Goal: Transaction & Acquisition: Purchase product/service

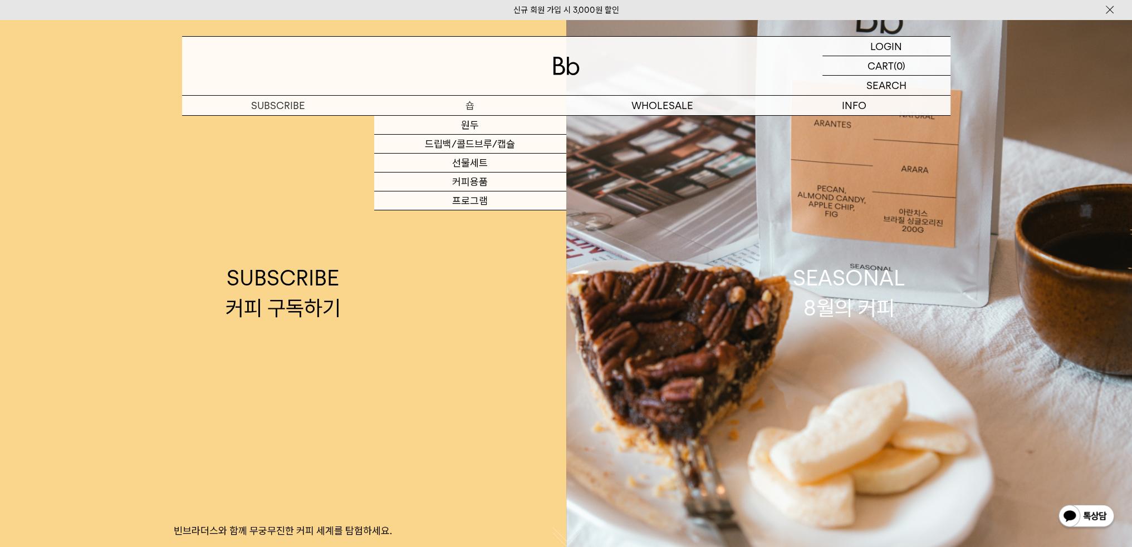
click at [485, 101] on p "숍" at bounding box center [470, 105] width 192 height 19
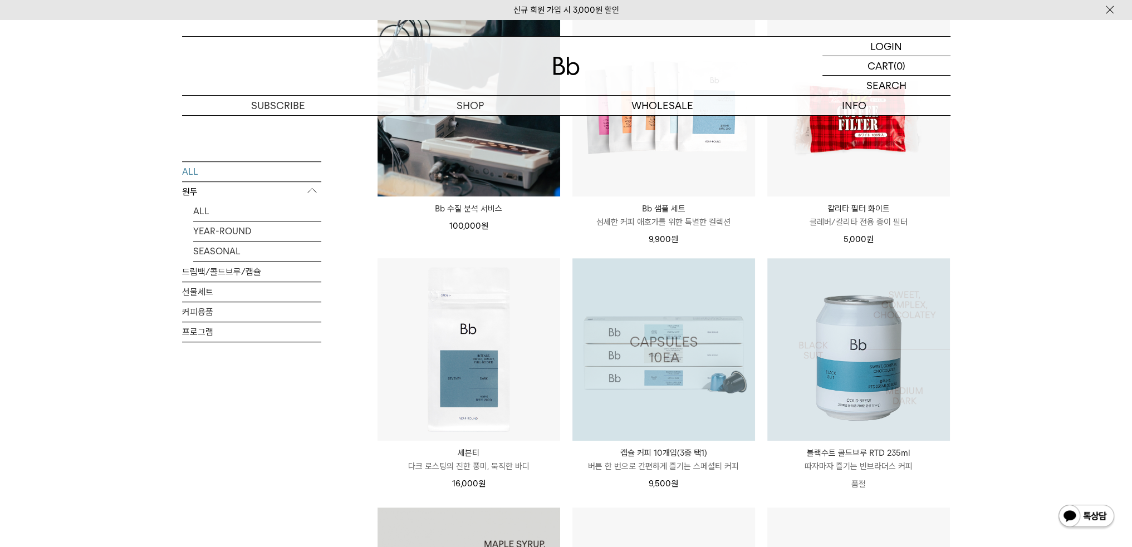
scroll to position [947, 0]
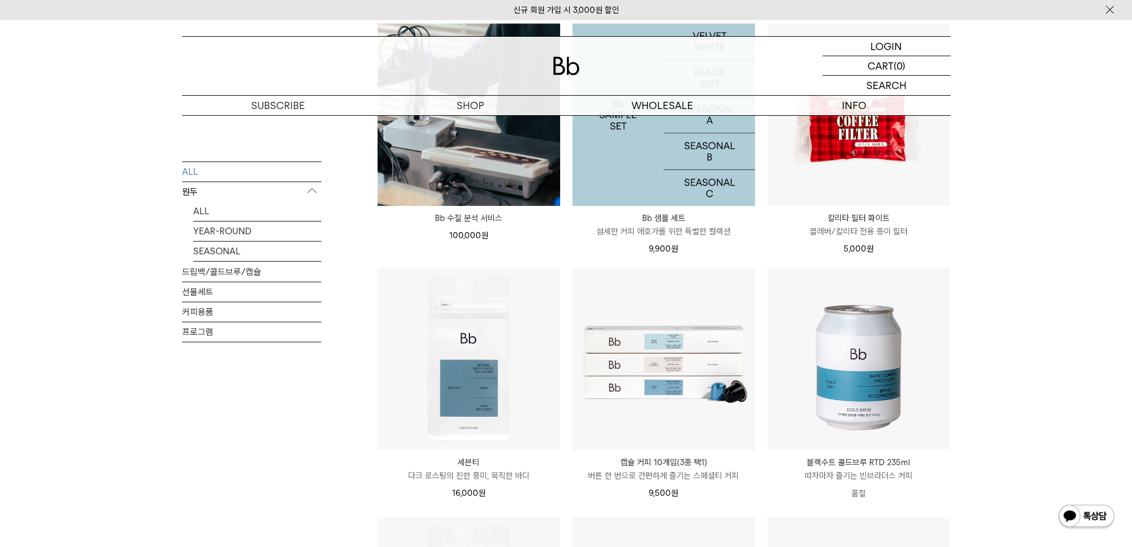
click at [685, 200] on img at bounding box center [663, 114] width 183 height 183
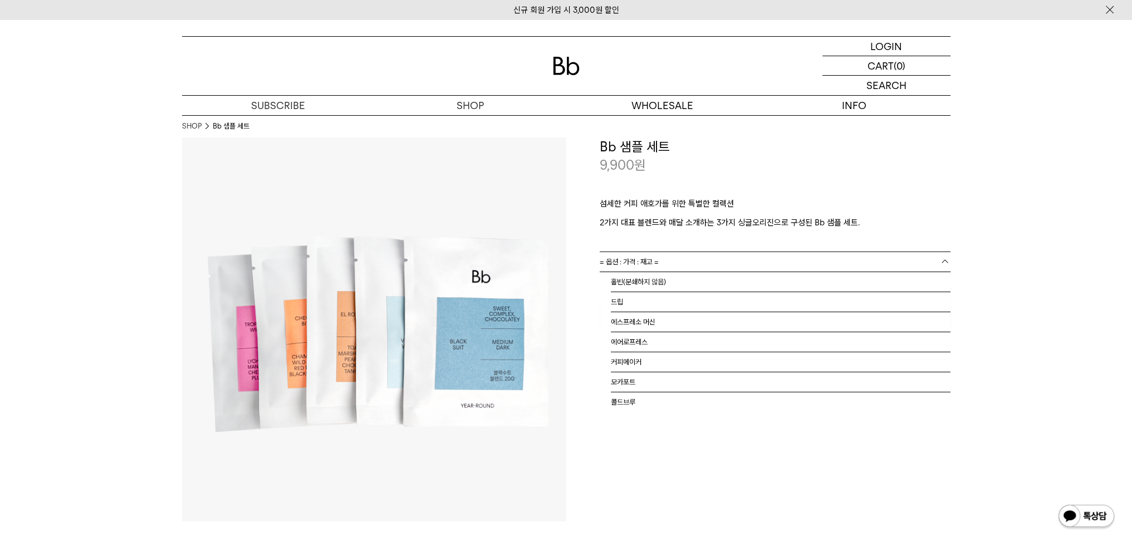
click at [666, 267] on link "= 옵션 : 가격 : 재고 =" at bounding box center [775, 261] width 351 height 19
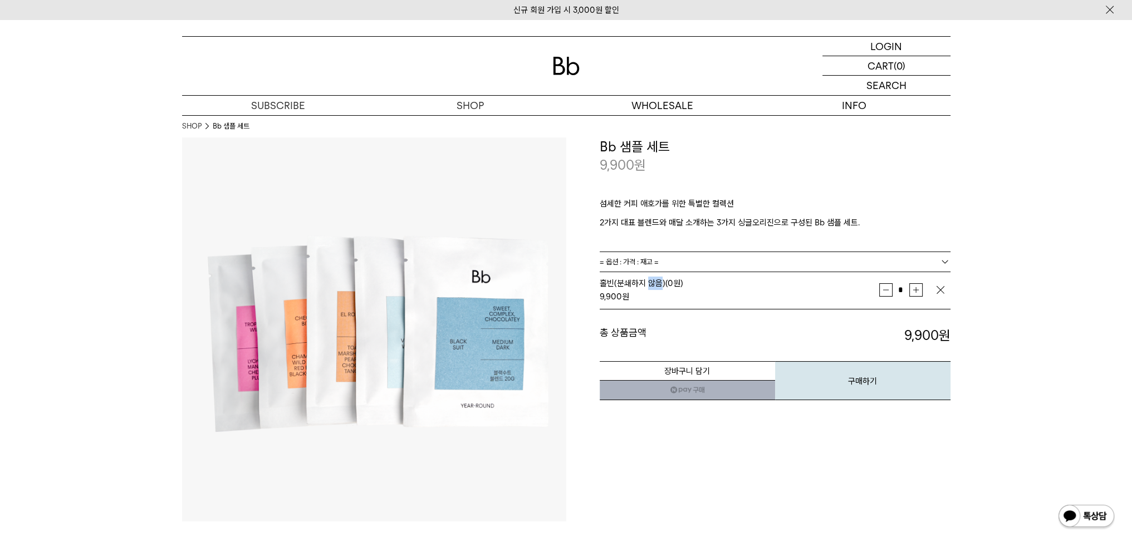
click at [651, 282] on span "홀빈(분쇄하지 않음) (0원)" at bounding box center [642, 283] width 84 height 10
click at [718, 258] on link "= 옵션 : 가격 : 재고 =" at bounding box center [775, 261] width 351 height 19
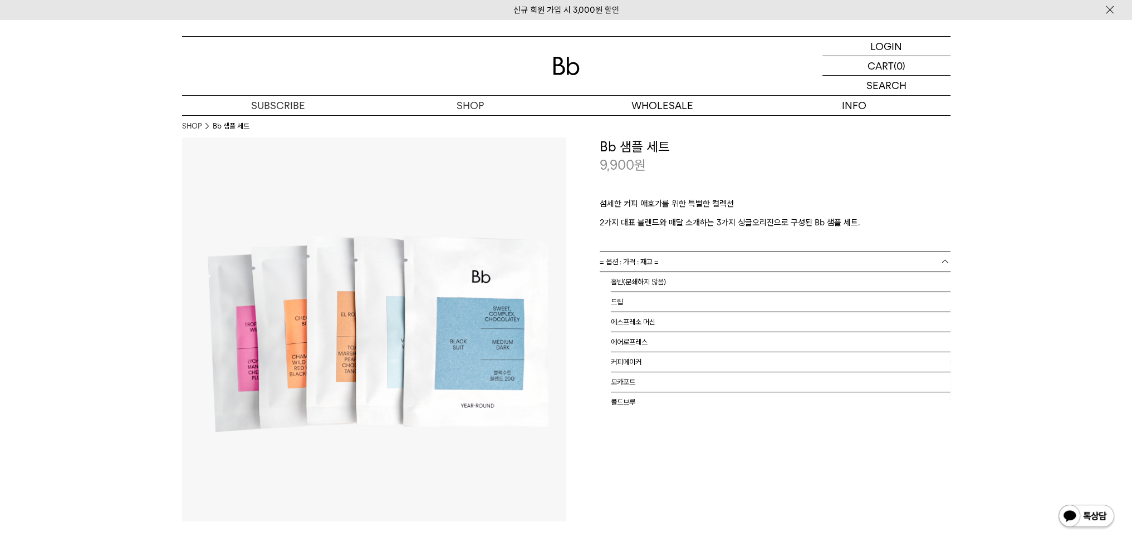
click at [718, 258] on link "= 옵션 : 가격 : 재고 =" at bounding box center [775, 261] width 351 height 19
